Goal: Information Seeking & Learning: Learn about a topic

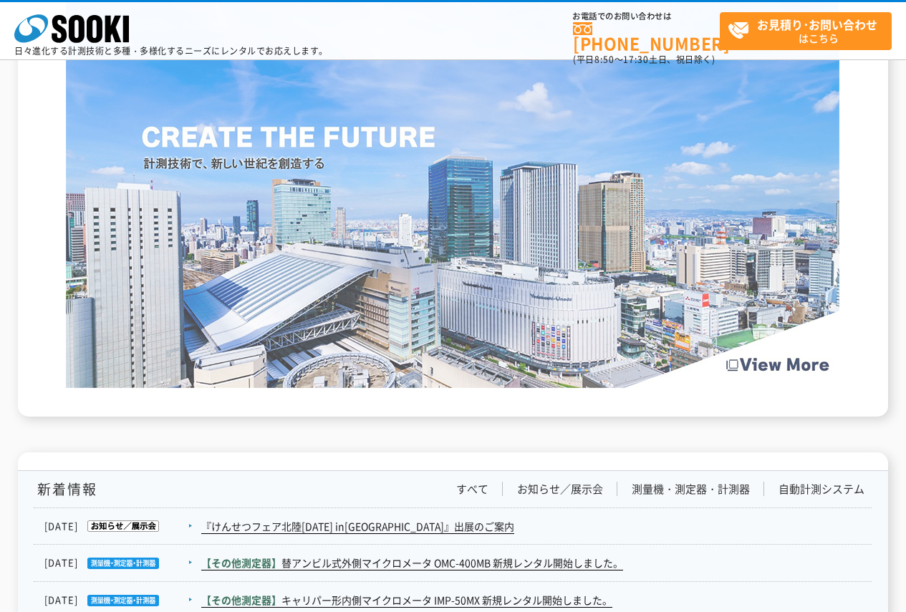
scroll to position [2074, 0]
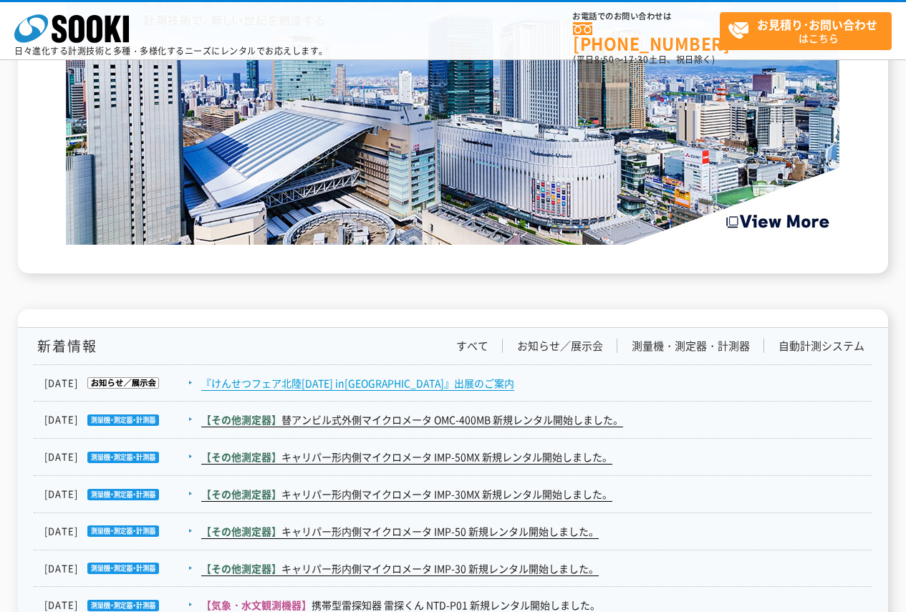
click at [380, 384] on link "『けんせつフェア北陸2025 in新潟』出展のご案内" at bounding box center [357, 383] width 313 height 15
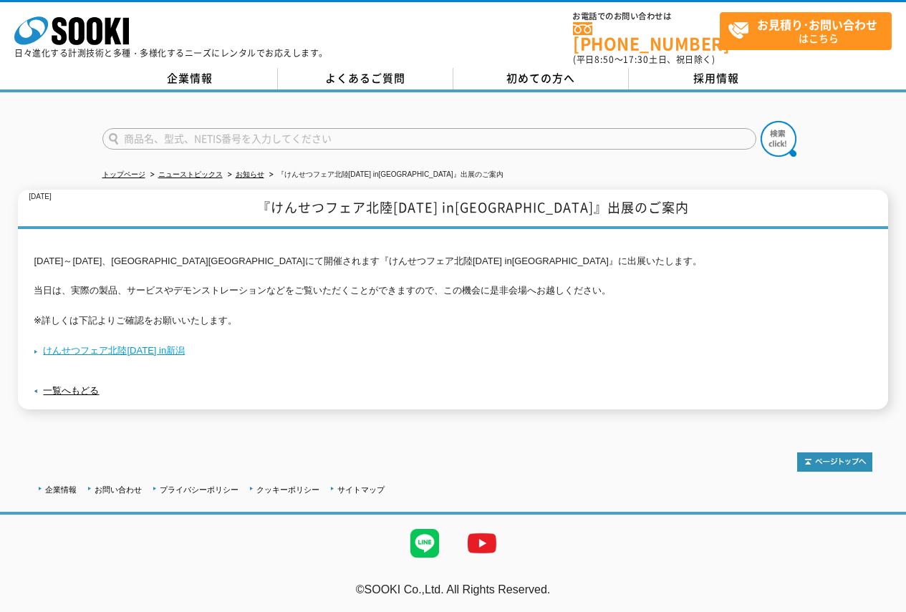
click at [150, 345] on link "けんせつフェア北陸2025 in新潟" at bounding box center [109, 350] width 151 height 11
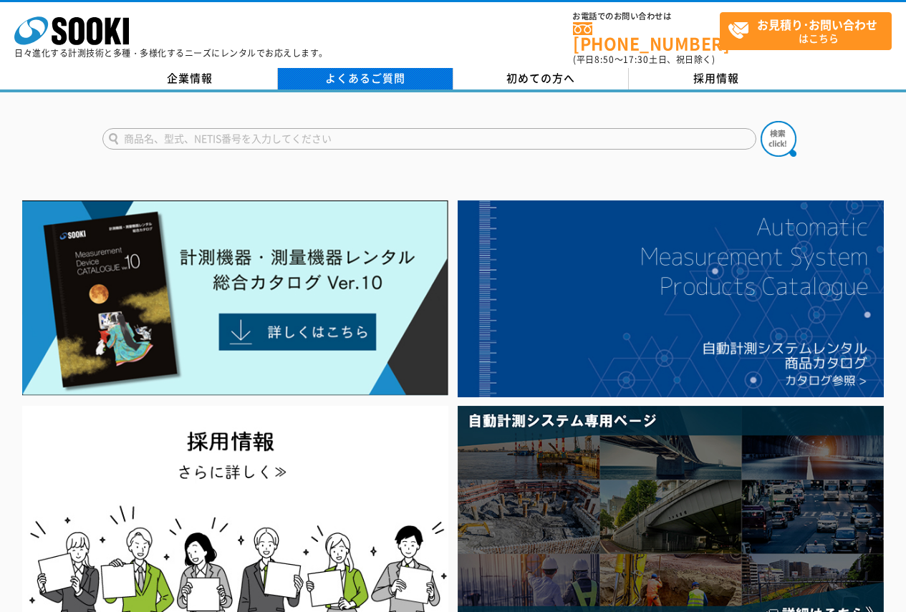
click at [317, 73] on link "よくあるご質問" at bounding box center [365, 78] width 175 height 21
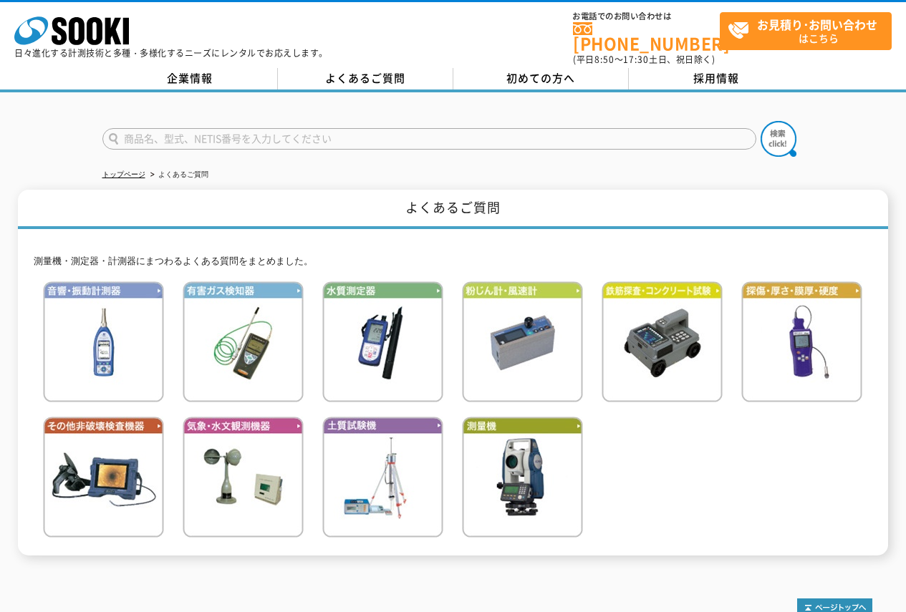
scroll to position [72, 0]
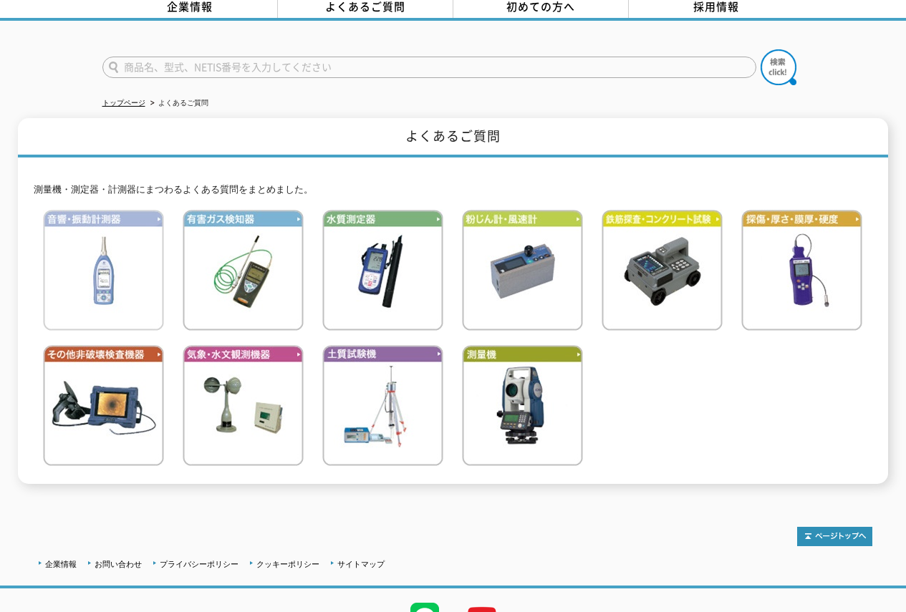
click at [157, 265] on img at bounding box center [103, 270] width 121 height 121
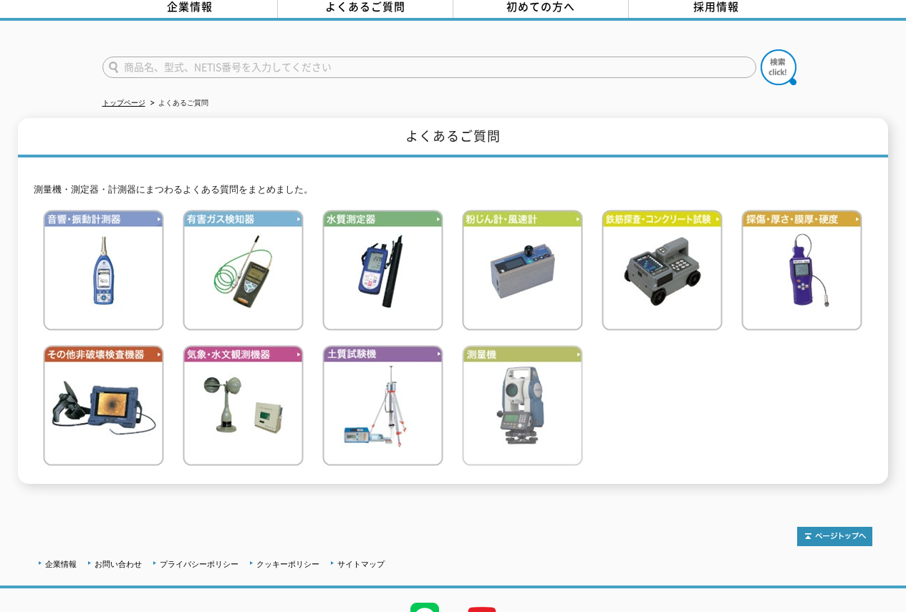
click at [473, 361] on img at bounding box center [522, 405] width 121 height 121
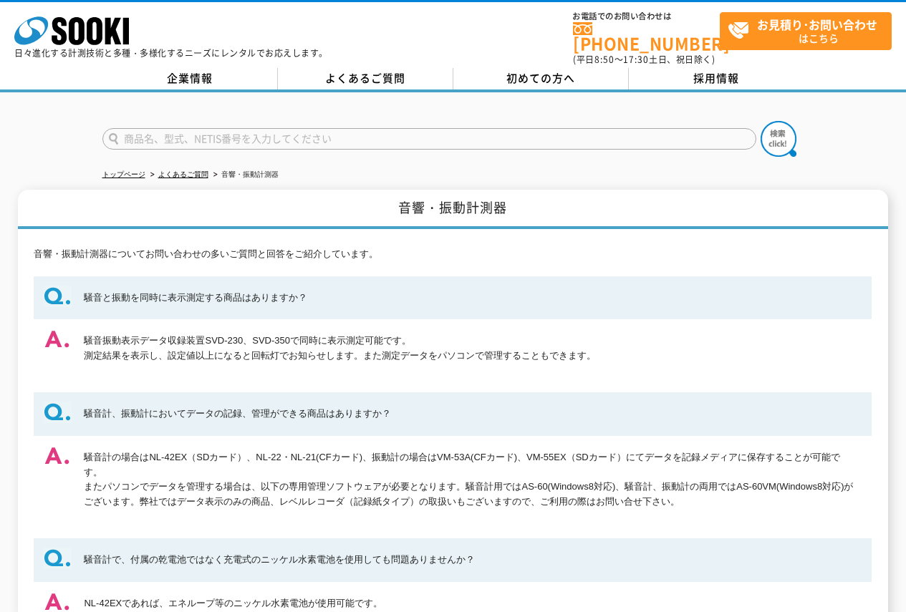
scroll to position [208, 0]
